Goal: Information Seeking & Learning: Learn about a topic

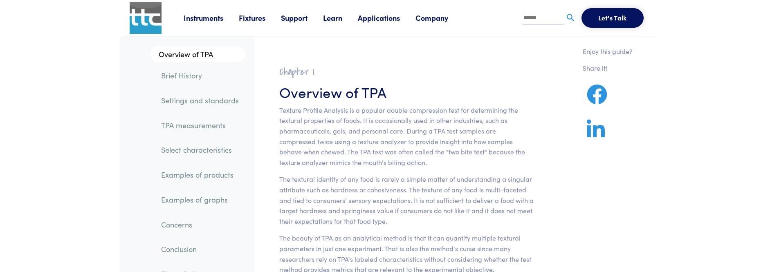
click at [378, 25] on div "Instruments Texture Analyzers Measure any physical product characteristic. TA.X…" at bounding box center [417, 18] width 466 height 36
click at [379, 19] on link "Applications" at bounding box center [387, 18] width 58 height 10
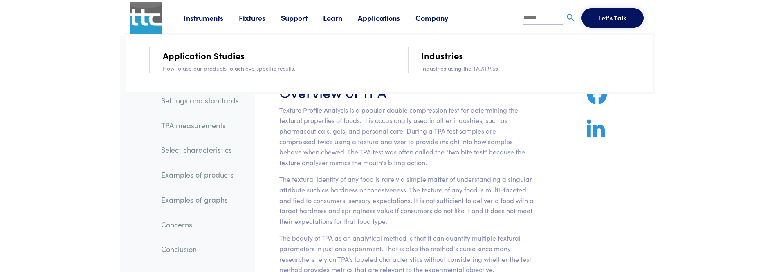
click at [198, 58] on link "Application Studies" at bounding box center [204, 55] width 82 height 14
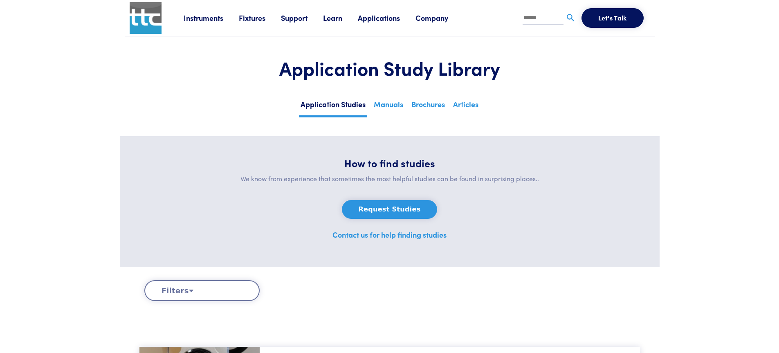
click at [170, 272] on button "Filters" at bounding box center [201, 290] width 115 height 21
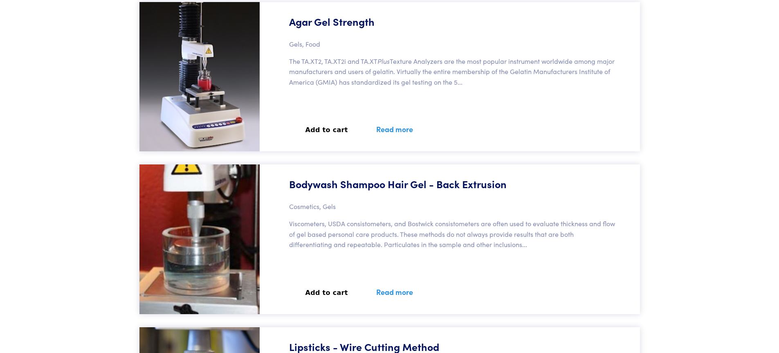
scroll to position [1798, 0]
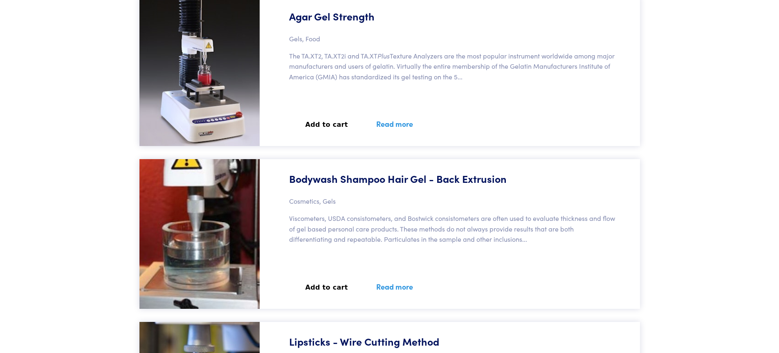
click at [334, 126] on button "Add to cart" at bounding box center [326, 125] width 75 height 18
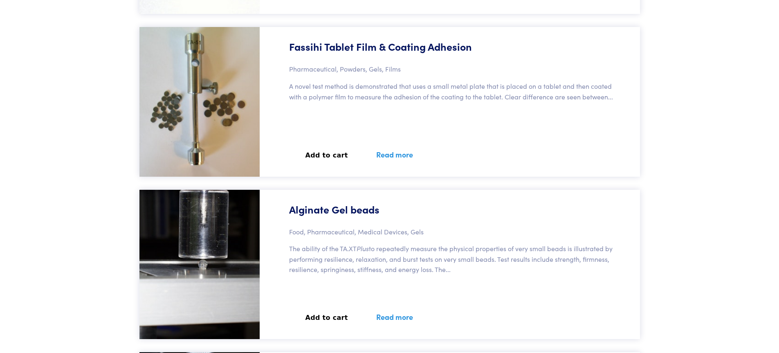
scroll to position [3658, 0]
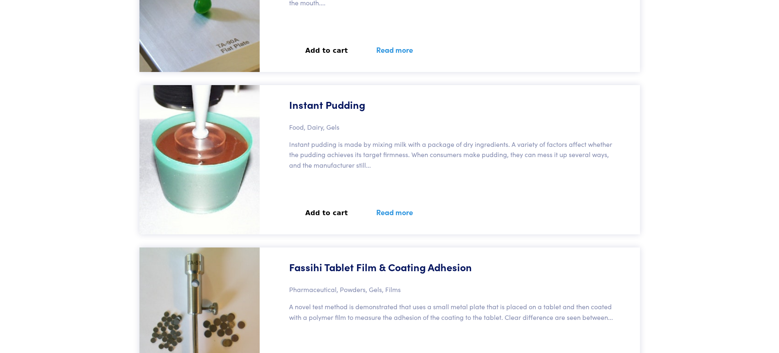
click at [319, 212] on button "Add to cart" at bounding box center [326, 213] width 75 height 18
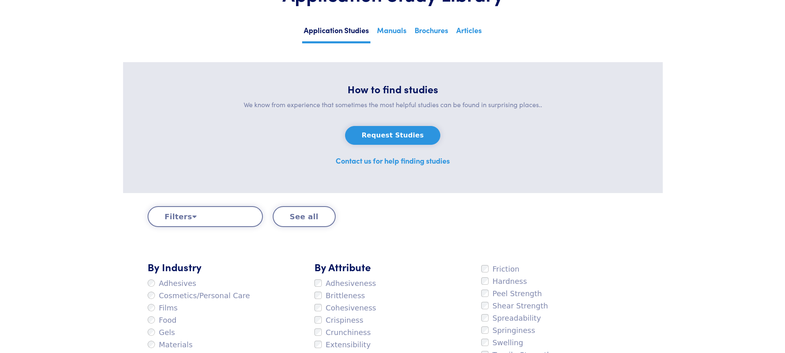
scroll to position [0, 0]
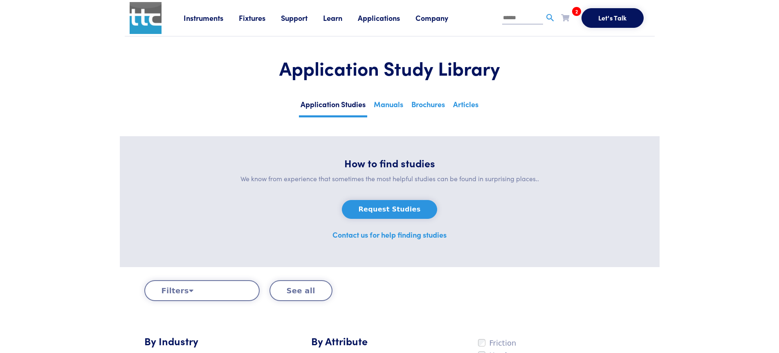
click at [567, 17] on icon at bounding box center [565, 17] width 8 height 7
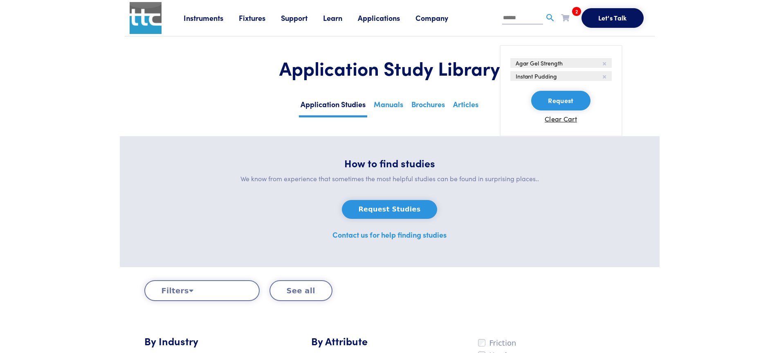
click at [565, 17] on icon at bounding box center [565, 17] width 8 height 7
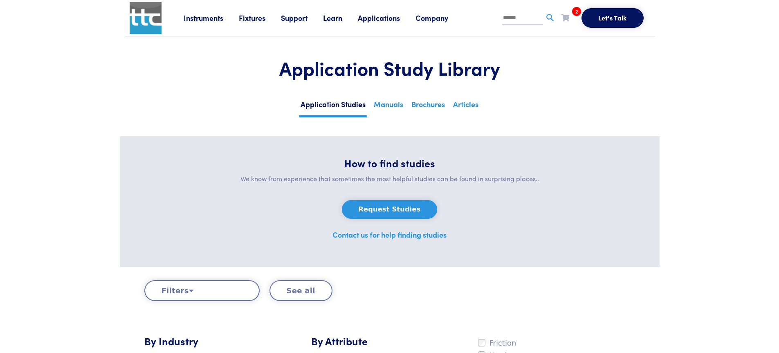
click at [568, 16] on icon at bounding box center [565, 17] width 8 height 7
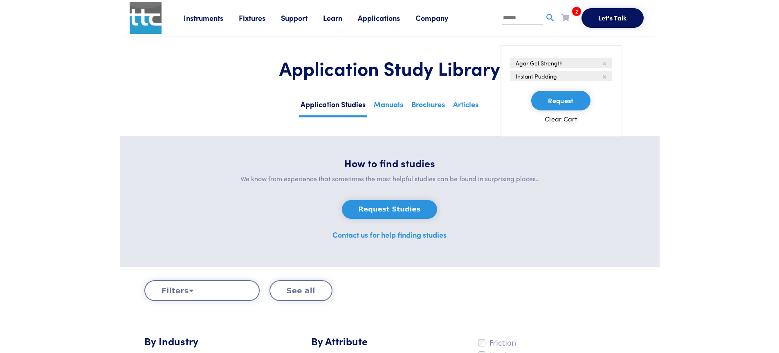
click at [557, 87] on ul "Agar Gel Strength Instant Pudding Request Clear Cart" at bounding box center [561, 91] width 123 height 92
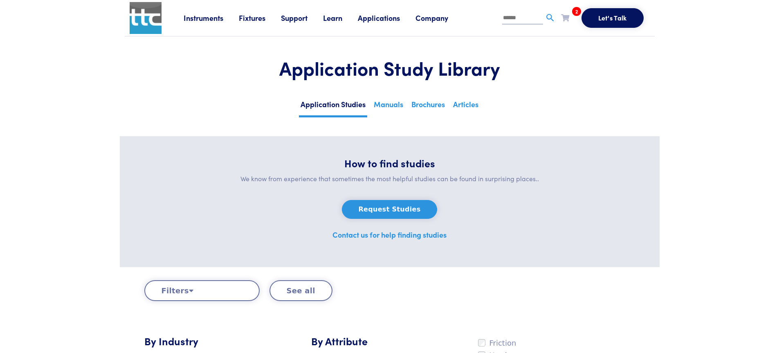
click at [565, 25] on li "2 Agar Gel Strength Instant Pudding Request Clear Cart" at bounding box center [571, 19] width 20 height 16
click at [565, 21] on icon at bounding box center [565, 17] width 8 height 7
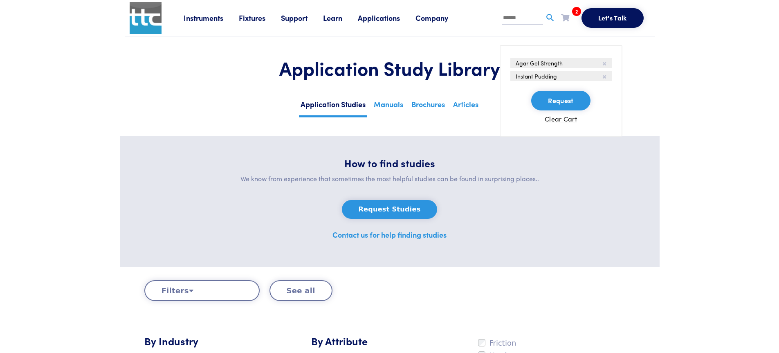
click at [554, 101] on button "Request" at bounding box center [560, 101] width 59 height 20
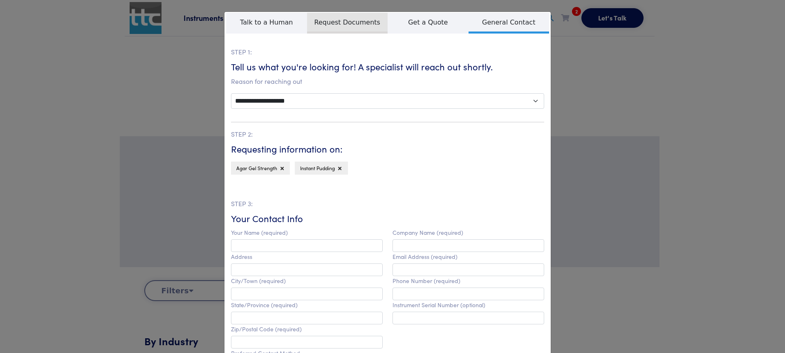
click at [347, 23] on span "Request Documents" at bounding box center [347, 23] width 81 height 21
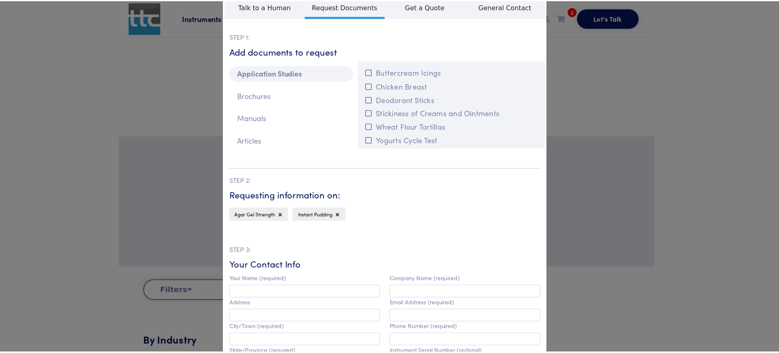
scroll to position [27, 0]
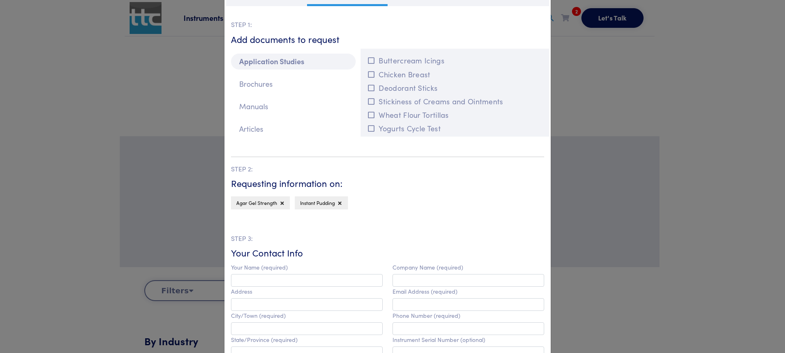
click at [669, 99] on div "**********" at bounding box center [392, 176] width 785 height 353
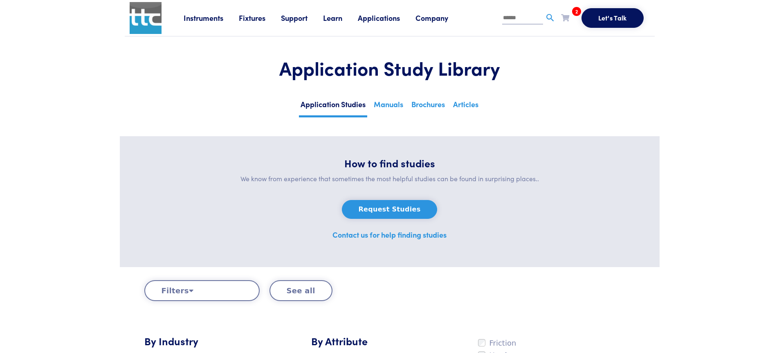
click at [148, 24] on img at bounding box center [146, 18] width 32 height 32
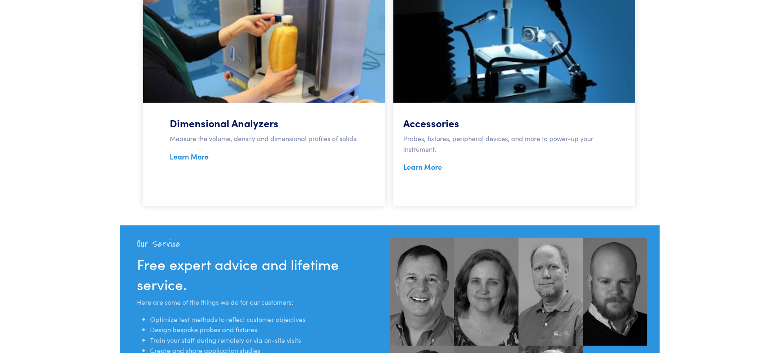
scroll to position [767, 0]
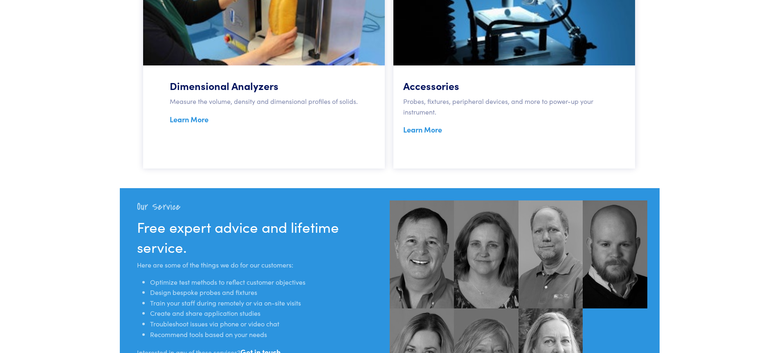
click at [505, 87] on h5 "Accessories" at bounding box center [514, 85] width 222 height 14
click at [424, 133] on link "Learn More" at bounding box center [422, 129] width 39 height 10
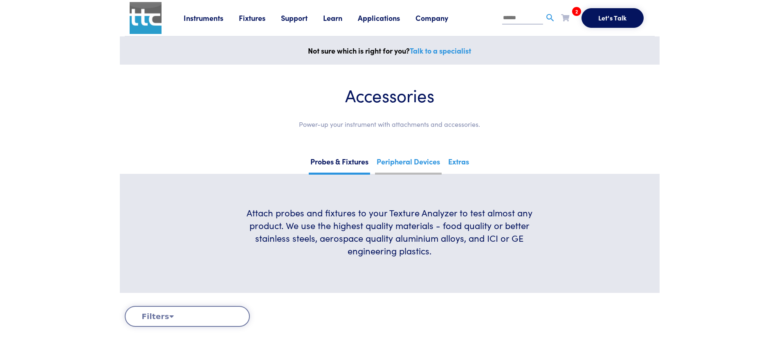
click at [397, 165] on link "Peripheral Devices" at bounding box center [408, 165] width 67 height 20
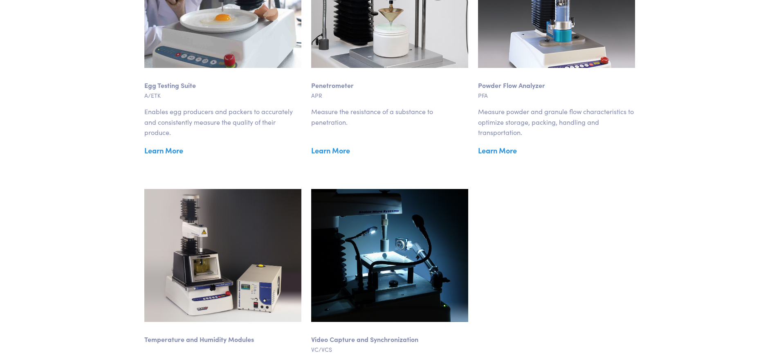
scroll to position [980, 0]
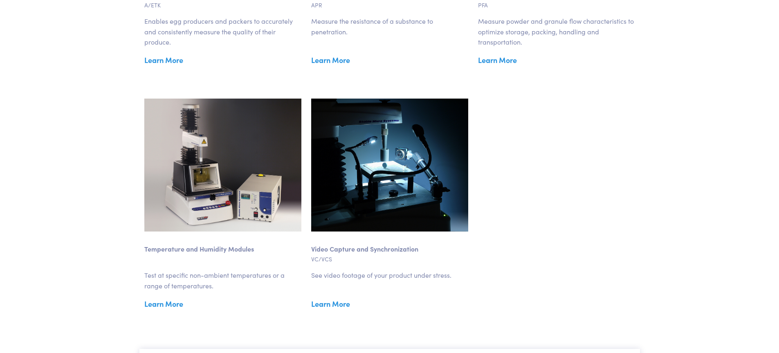
click at [224, 251] on p "Temperature and Humidity Modules" at bounding box center [222, 242] width 157 height 23
click at [173, 303] on link "Learn More" at bounding box center [222, 304] width 157 height 12
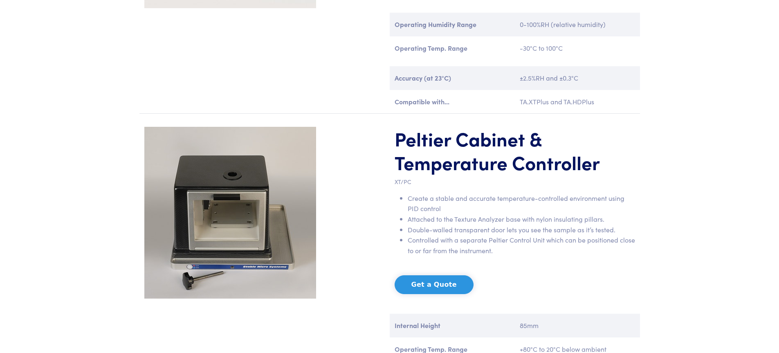
scroll to position [962, 0]
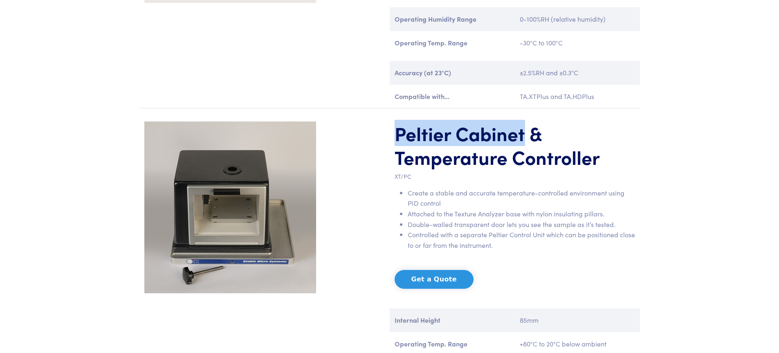
drag, startPoint x: 396, startPoint y: 131, endPoint x: 525, endPoint y: 127, distance: 129.2
click at [525, 127] on h1 "Peltier Cabinet & Temperature Controller" at bounding box center [515, 144] width 240 height 47
copy h1 "Peltier Cabinet"
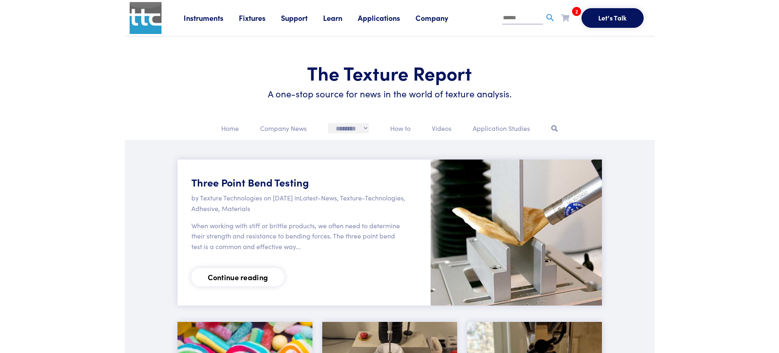
click at [364, 129] on select "**********" at bounding box center [348, 128] width 41 height 11
select select "***"
click at [328, 123] on select "**********" at bounding box center [348, 128] width 41 height 11
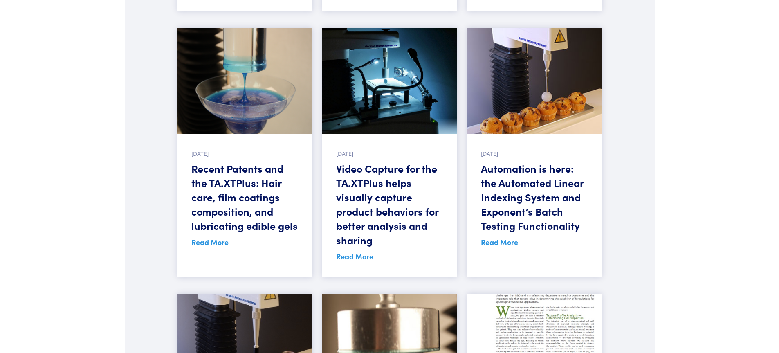
scroll to position [612, 0]
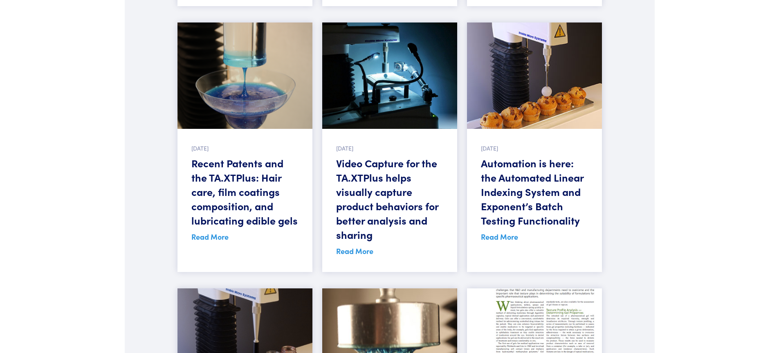
click at [360, 253] on link "Read More" at bounding box center [354, 251] width 37 height 10
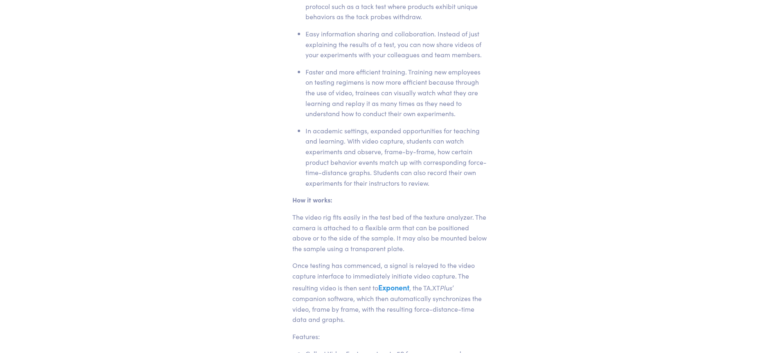
scroll to position [453, 0]
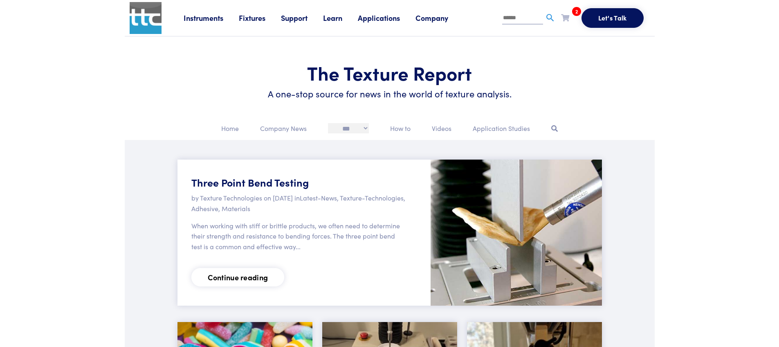
click at [353, 127] on select "**********" at bounding box center [348, 128] width 41 height 11
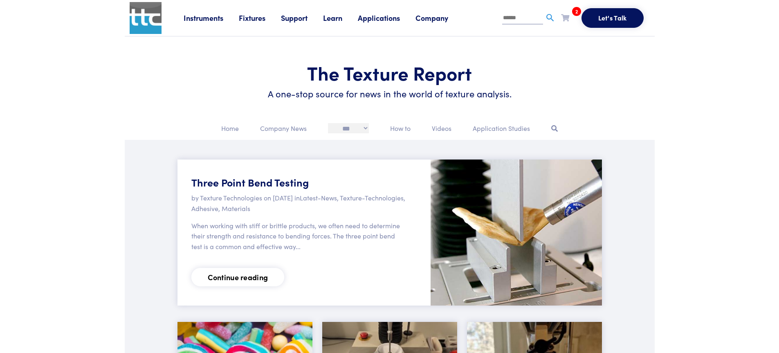
select select "******"
click at [328, 123] on select "**********" at bounding box center [348, 128] width 41 height 11
click at [406, 131] on p "How to" at bounding box center [400, 128] width 20 height 11
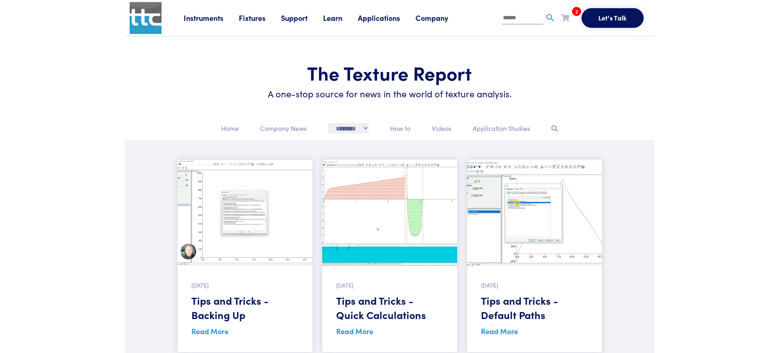
click at [557, 128] on icon at bounding box center [554, 128] width 7 height 7
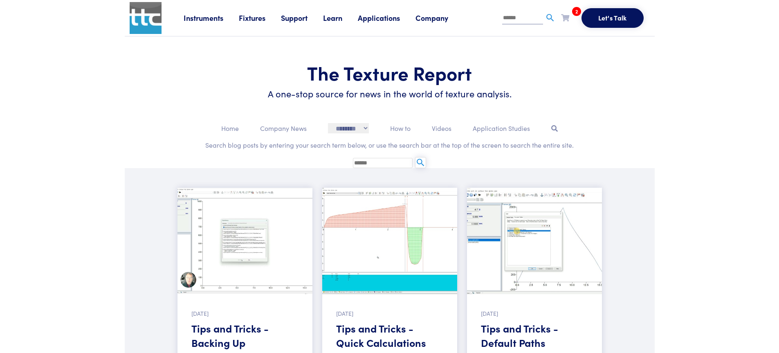
click at [382, 159] on input "text" at bounding box center [383, 163] width 60 height 10
type input "*"
type input "**********"
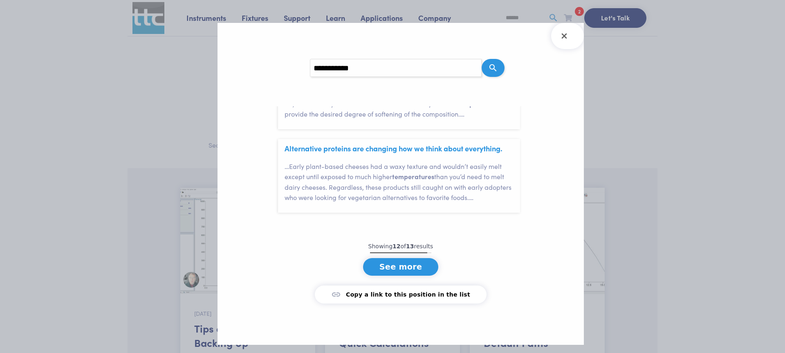
scroll to position [1022, 0]
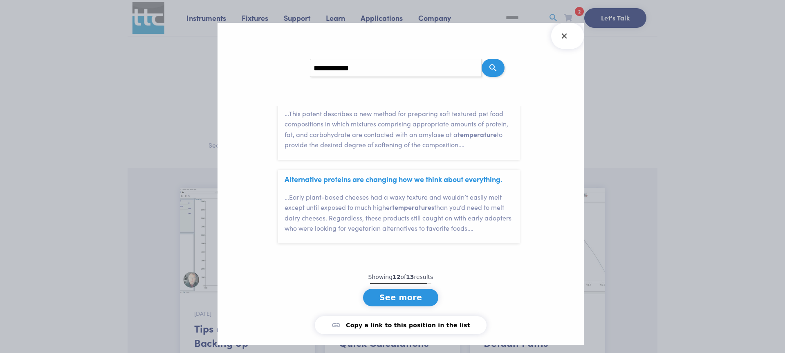
click at [428, 306] on button "See more" at bounding box center [401, 298] width 76 height 18
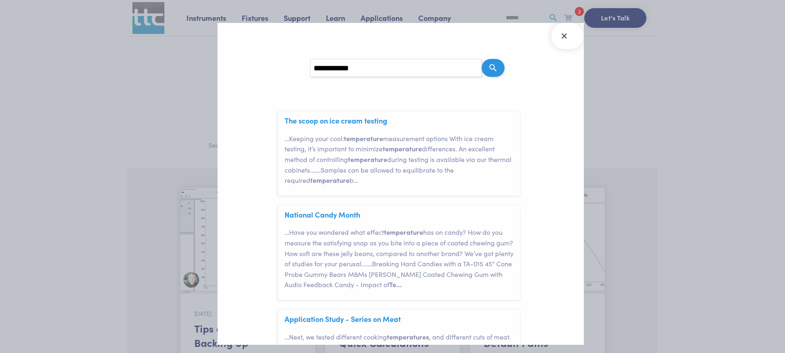
scroll to position [0, 0]
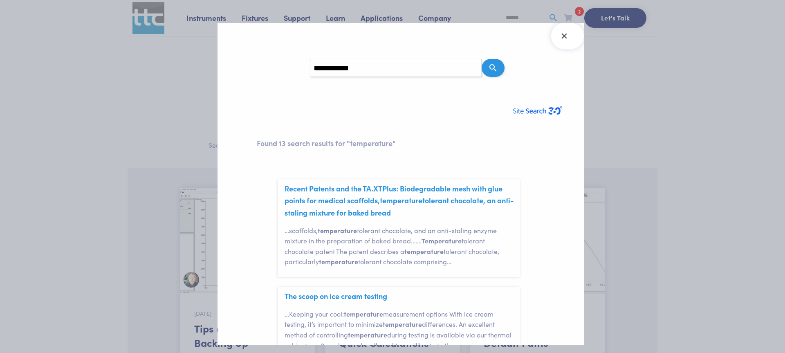
drag, startPoint x: 376, startPoint y: 71, endPoint x: 278, endPoint y: 67, distance: 97.8
click at [278, 67] on section "**********" at bounding box center [400, 67] width 327 height 57
type input "*****"
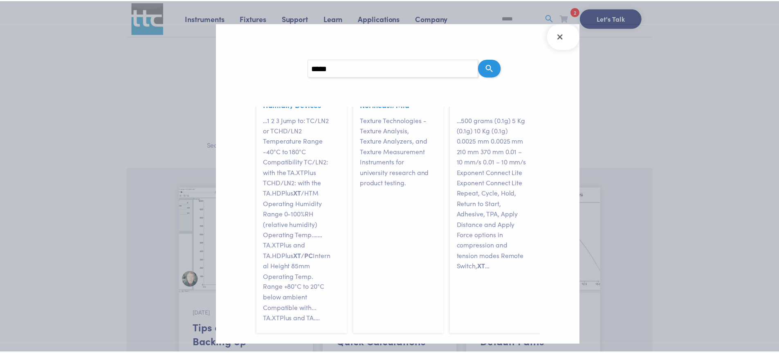
scroll to position [28, 0]
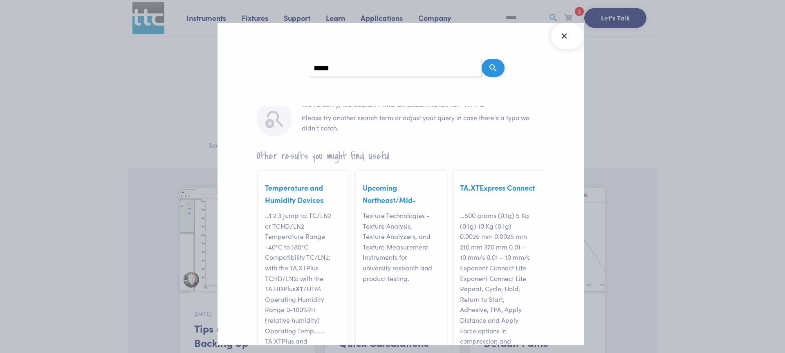
click at [568, 31] on icon "Close Search Results" at bounding box center [564, 35] width 13 height 13
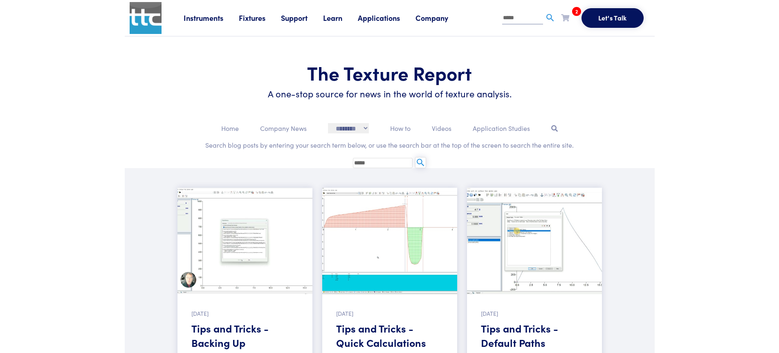
click at [215, 18] on link "Instruments" at bounding box center [211, 18] width 55 height 10
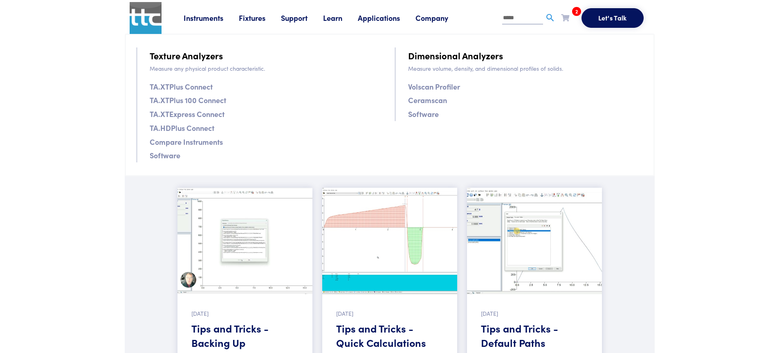
click at [209, 144] on link "Compare Instruments" at bounding box center [186, 142] width 73 height 12
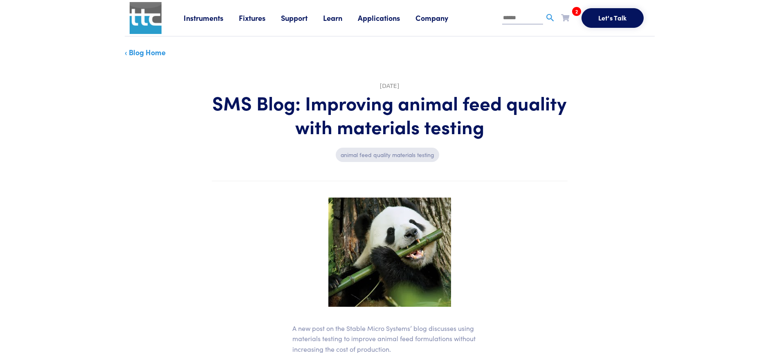
click at [367, 16] on link "Applications" at bounding box center [387, 18] width 58 height 10
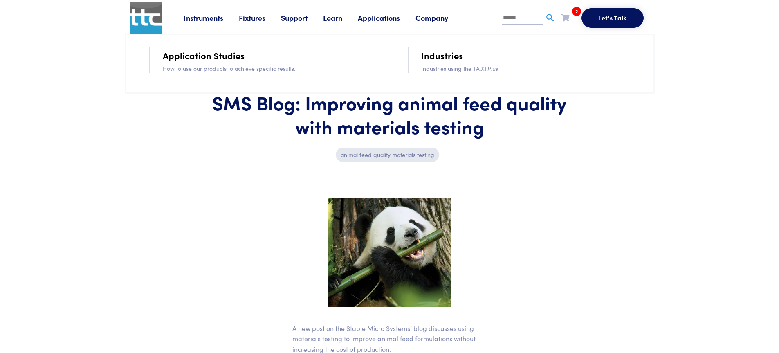
click at [222, 64] on p "How to use our products to achieve specific results." at bounding box center [274, 68] width 222 height 9
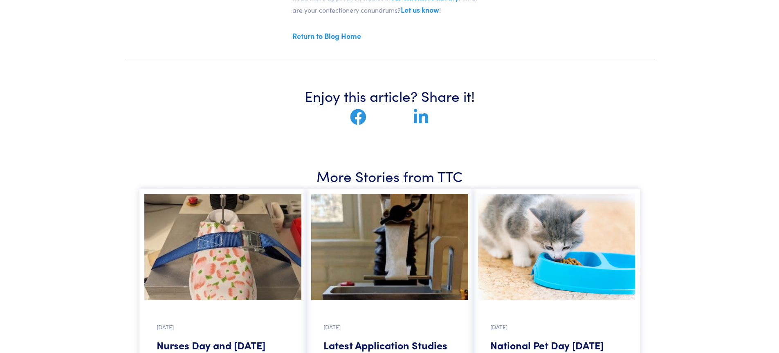
scroll to position [587, 0]
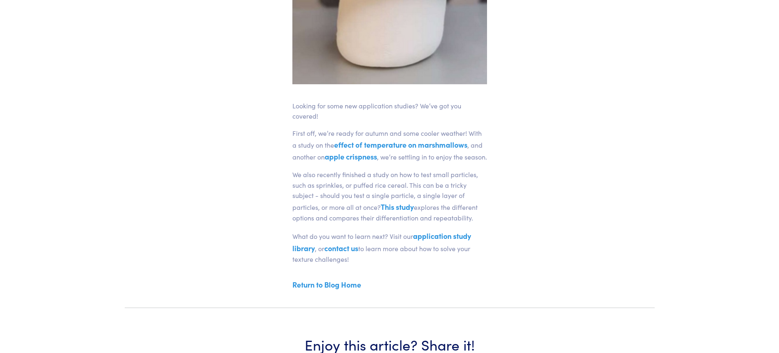
scroll to position [274, 0]
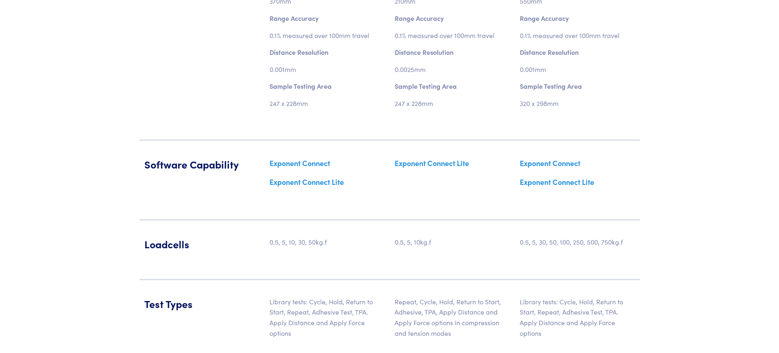
scroll to position [1099, 0]
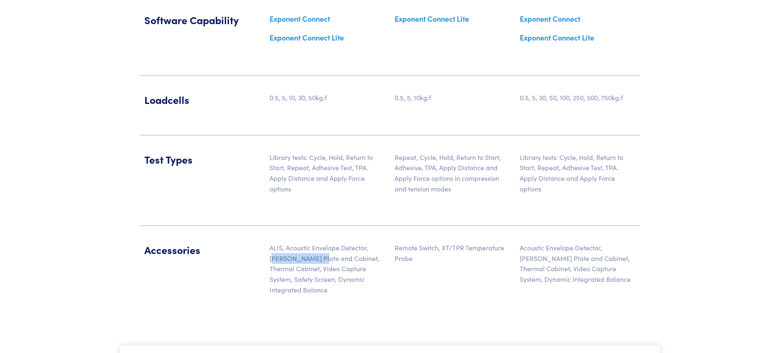
drag, startPoint x: 271, startPoint y: 259, endPoint x: 316, endPoint y: 254, distance: 44.4
click at [316, 254] on p "ALIS, Acoustic Envelope Detector, [PERSON_NAME] Plate and Cabinet, Thermal Cabi…" at bounding box center [326, 268] width 115 height 52
click at [289, 260] on p "ALIS, Acoustic Envelope Detector, [PERSON_NAME] Plate and Cabinet, Thermal Cabi…" at bounding box center [326, 268] width 115 height 52
drag, startPoint x: 264, startPoint y: 259, endPoint x: 325, endPoint y: 257, distance: 60.9
click at [325, 257] on div "ALIS, Acoustic Envelope Detector, [PERSON_NAME] Plate and Cabinet, Thermal Cabi…" at bounding box center [327, 271] width 125 height 59
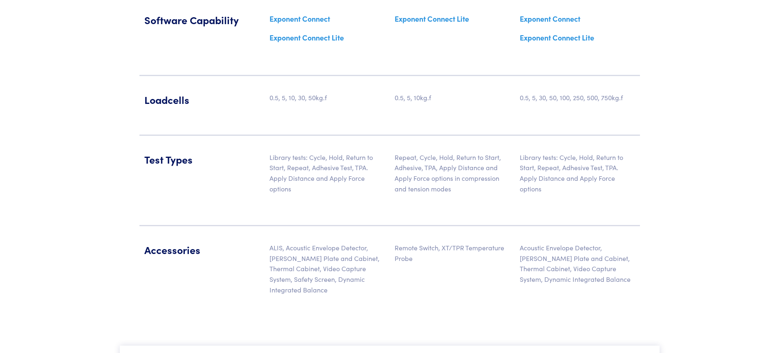
click at [271, 259] on p "ALIS, Acoustic Envelope Detector, [PERSON_NAME] Plate and Cabinet, Thermal Cabi…" at bounding box center [326, 268] width 115 height 52
drag, startPoint x: 271, startPoint y: 259, endPoint x: 343, endPoint y: 259, distance: 72.8
click at [343, 259] on p "ALIS, Acoustic Envelope Detector, [PERSON_NAME] Plate and Cabinet, Thermal Cabi…" at bounding box center [326, 268] width 115 height 52
copy p "[PERSON_NAME] Plate and Cabinet"
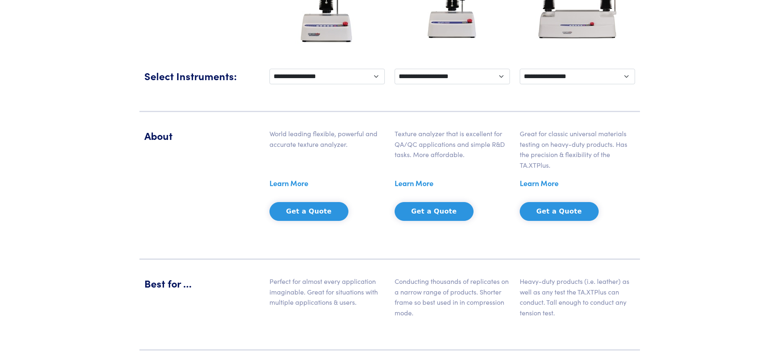
scroll to position [0, 0]
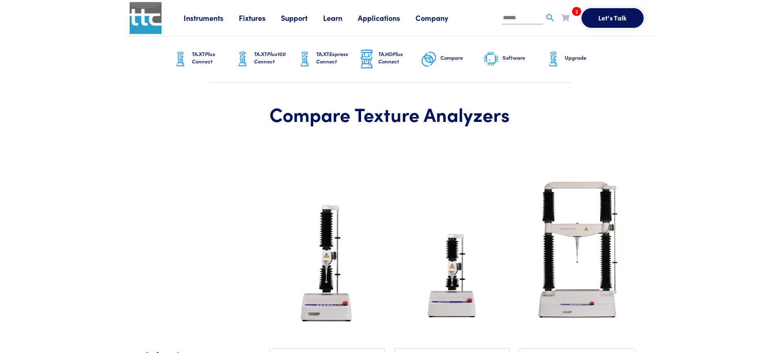
click at [506, 18] on input "text" at bounding box center [522, 18] width 41 height 12
paste input "**********"
click at [523, 16] on input "**********" at bounding box center [522, 18] width 41 height 12
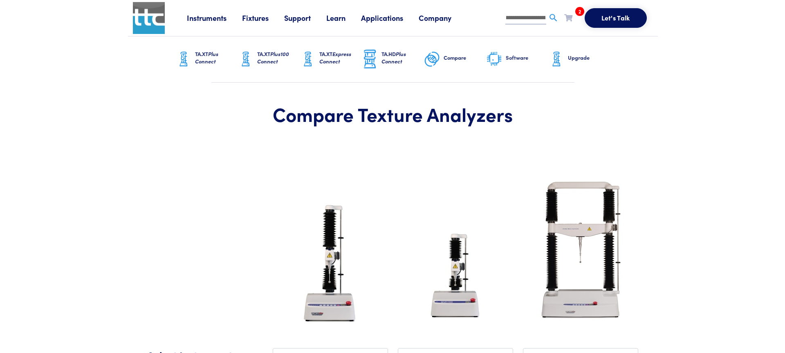
scroll to position [0, 0]
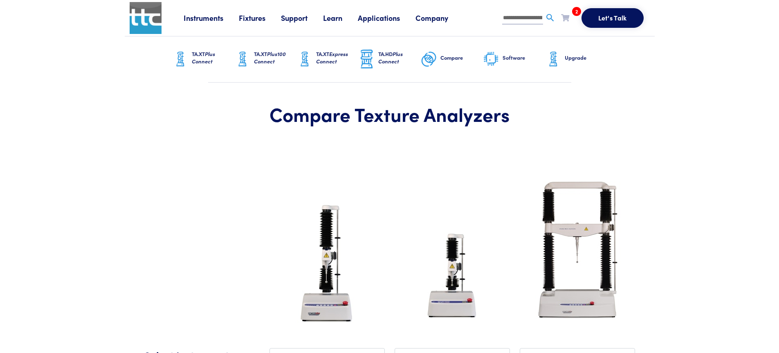
drag, startPoint x: 520, startPoint y: 18, endPoint x: 519, endPoint y: 22, distance: 4.3
click at [519, 22] on input "**********" at bounding box center [522, 18] width 41 height 12
type input "**********"
click at [549, 18] on img at bounding box center [550, 18] width 10 height 10
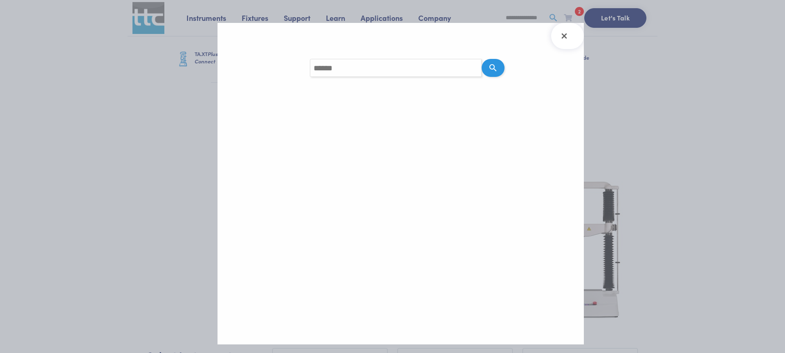
type input "**********"
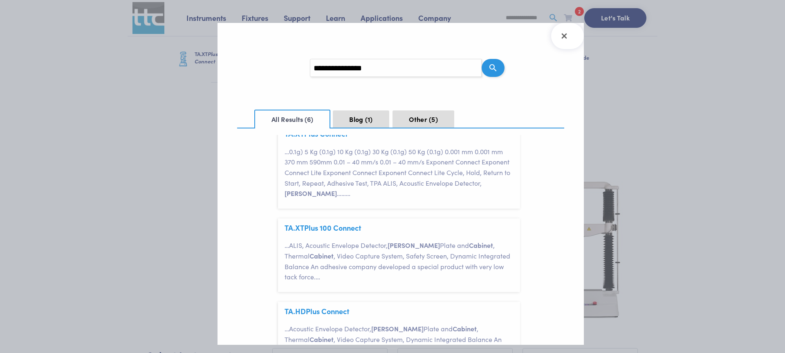
scroll to position [339, 0]
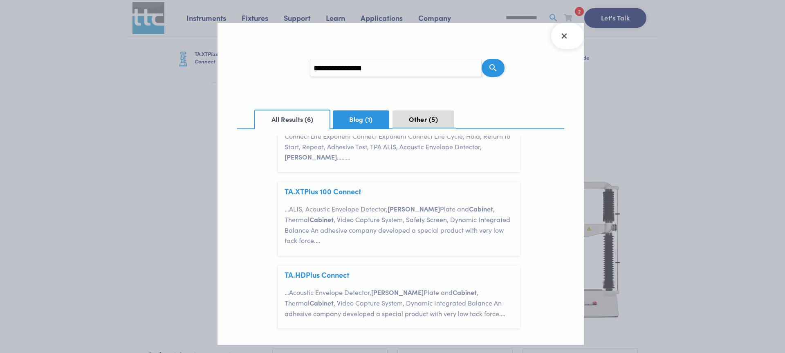
click at [381, 116] on button "Blog 1" at bounding box center [361, 119] width 56 height 18
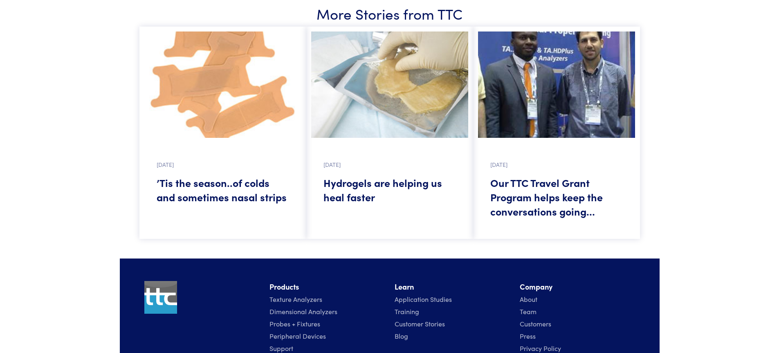
scroll to position [1217, 0]
